Goal: Find contact information: Find contact information

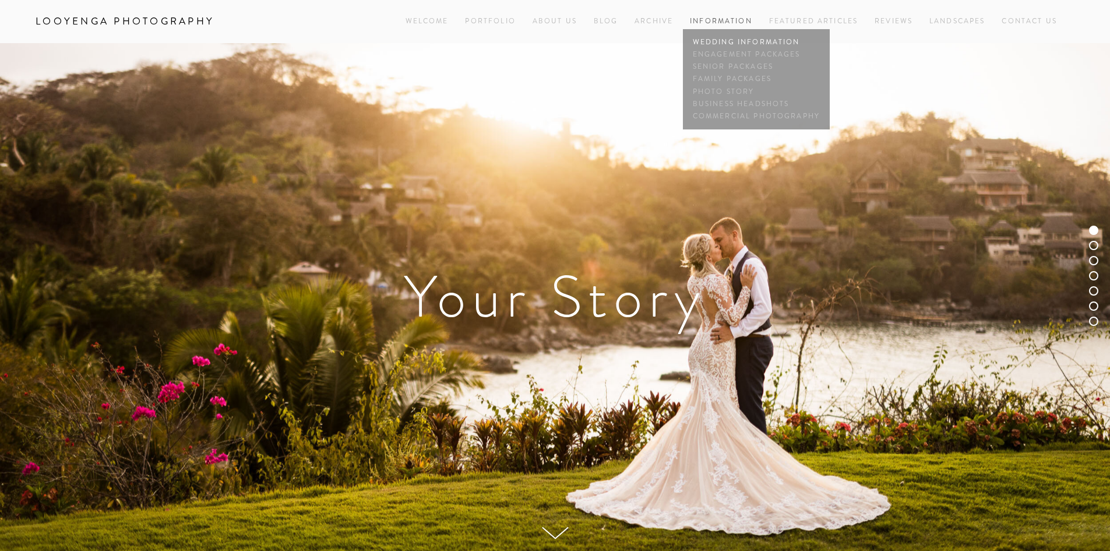
click at [712, 41] on link "Wedding Information" at bounding box center [756, 42] width 133 height 12
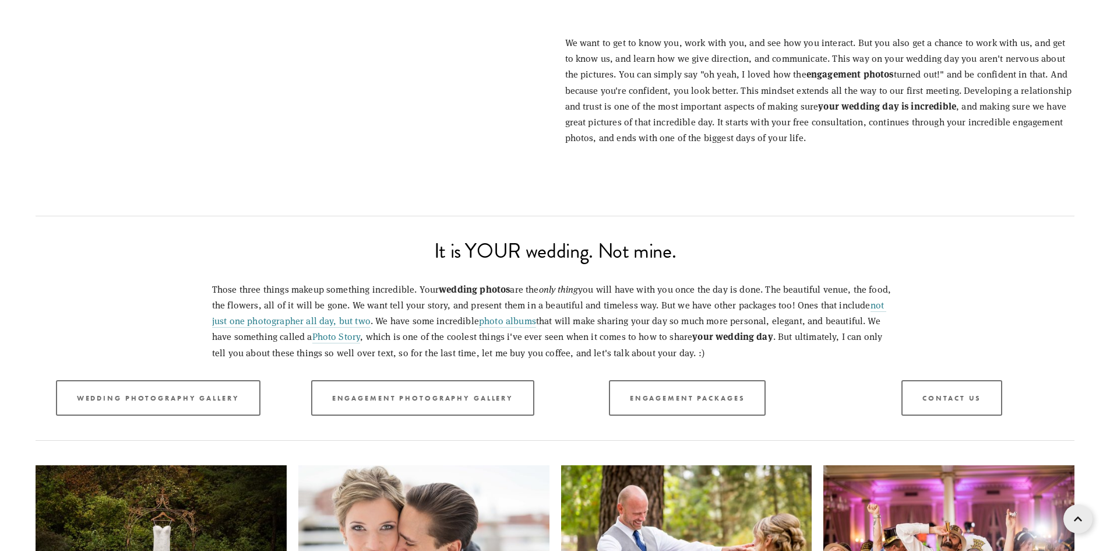
scroll to position [1573, 0]
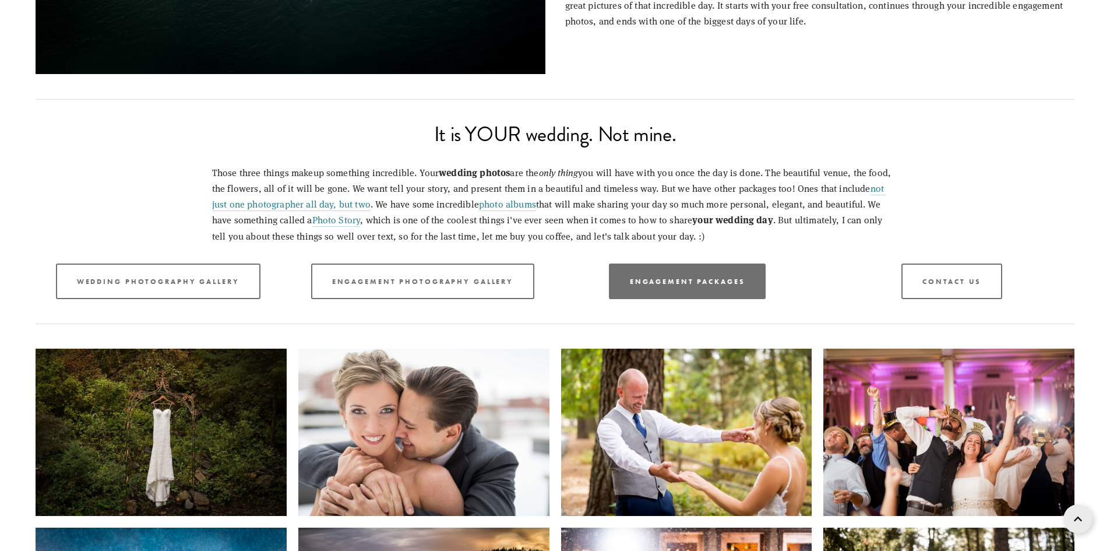
click at [688, 290] on link "Engagement Packages" at bounding box center [687, 281] width 157 height 36
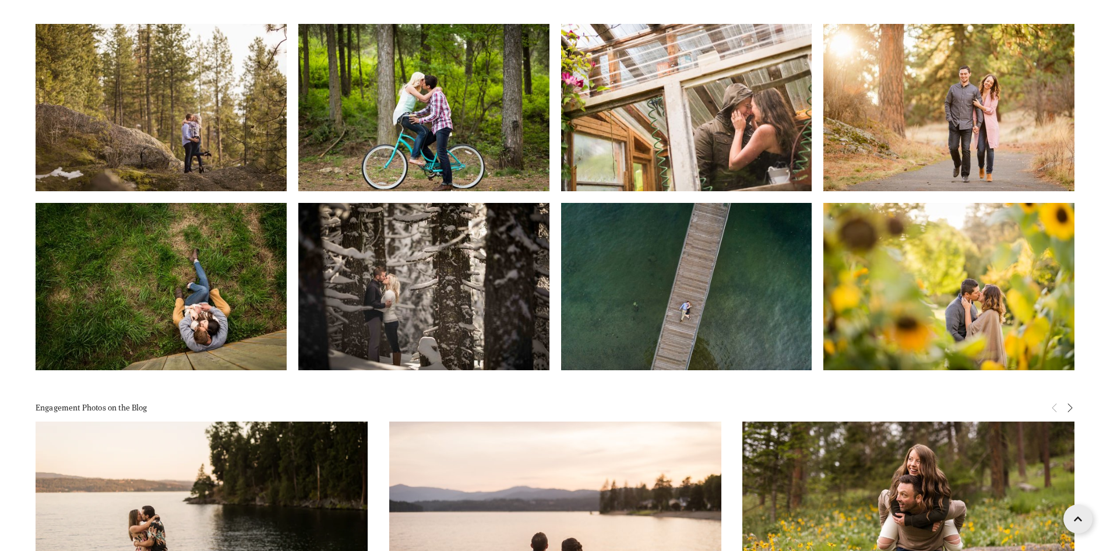
scroll to position [816, 0]
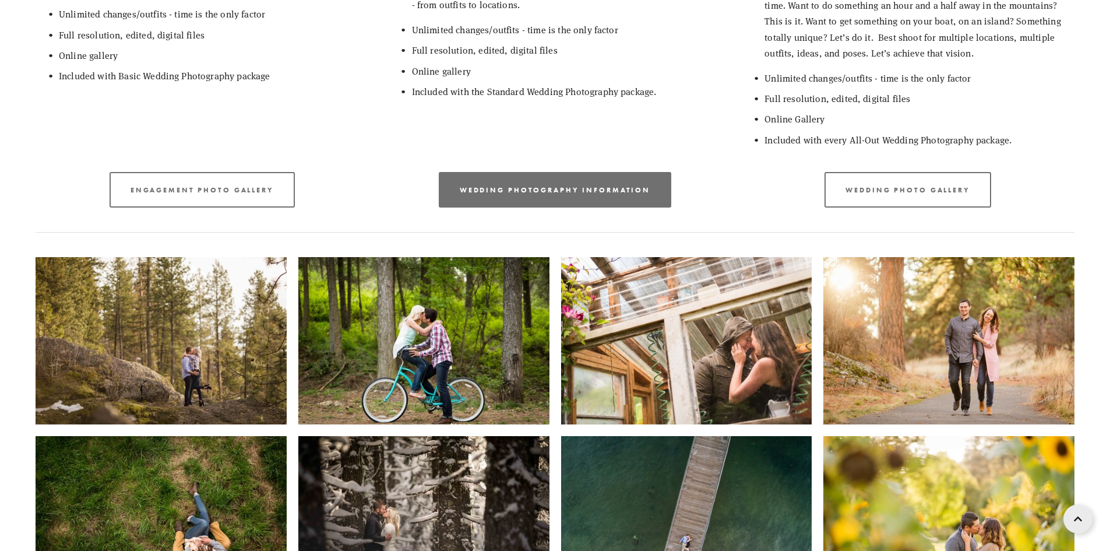
click at [583, 186] on link "Wedding Photography Information" at bounding box center [555, 190] width 232 height 36
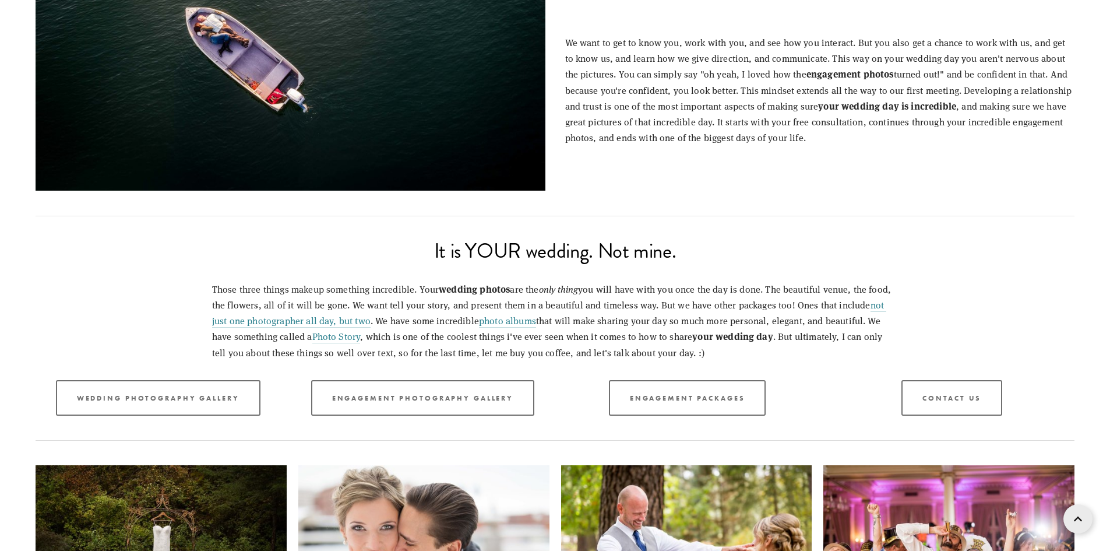
scroll to position [1515, 0]
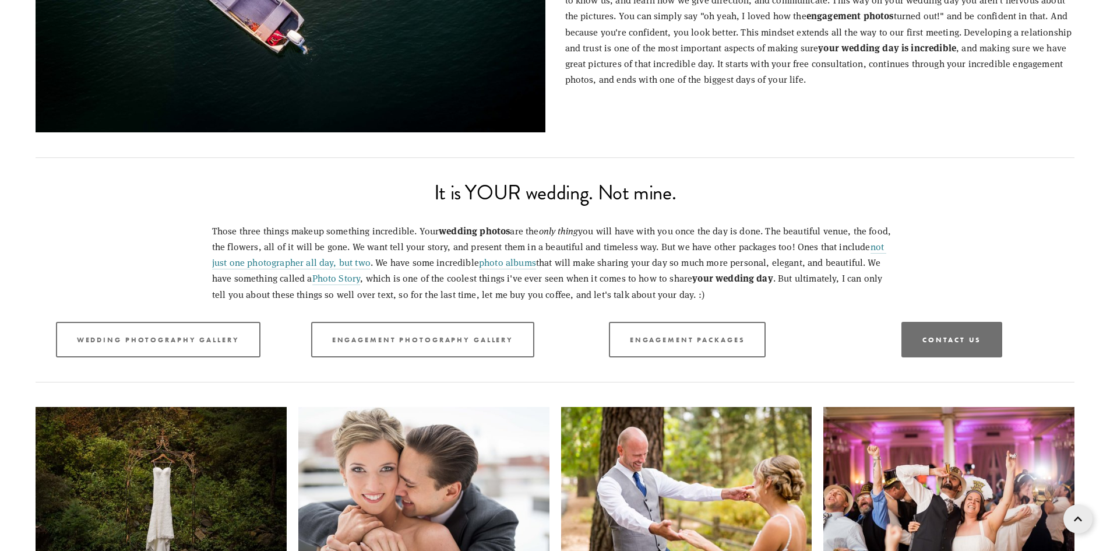
click at [956, 346] on link "Contact Us" at bounding box center [951, 340] width 101 height 36
